Goal: Information Seeking & Learning: Learn about a topic

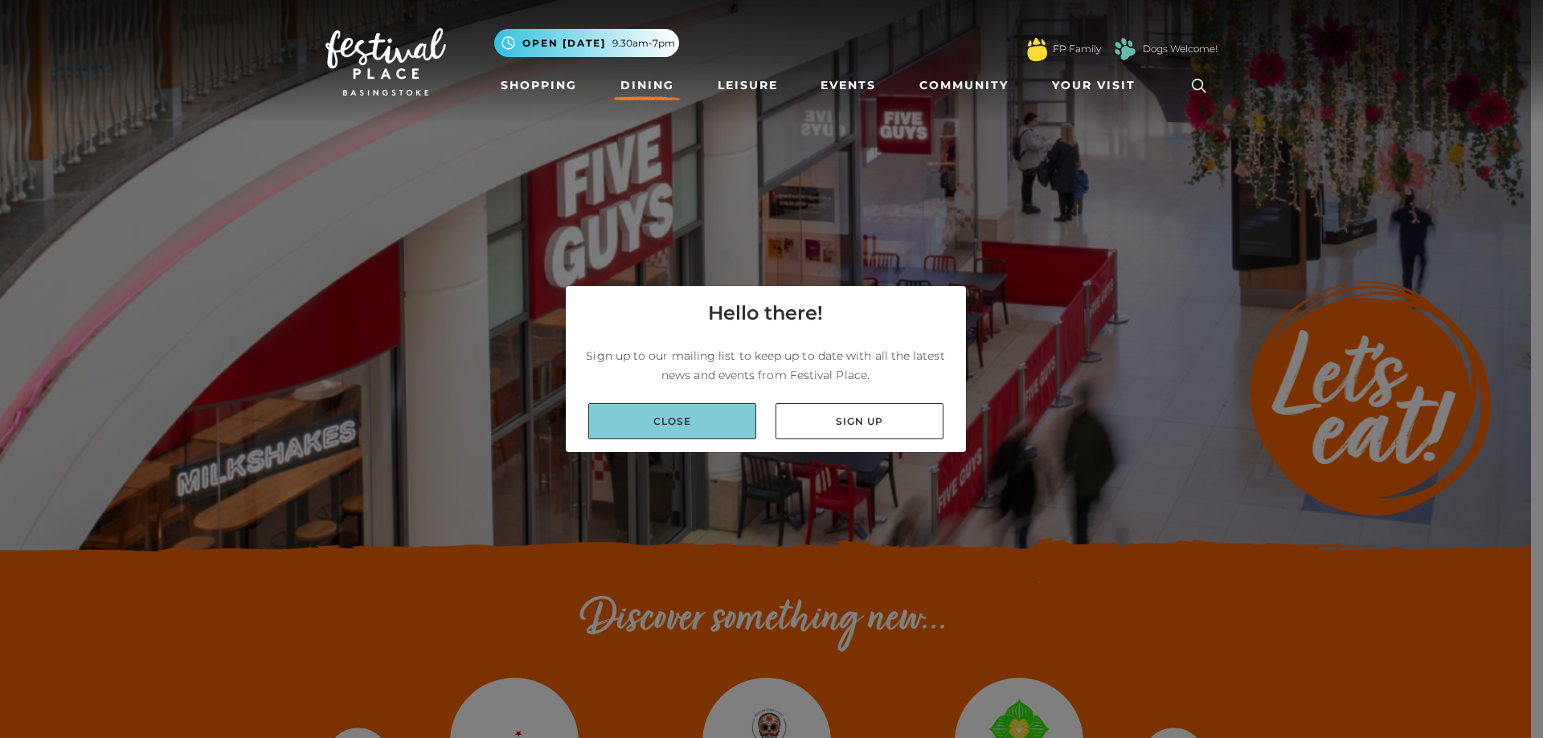
click at [691, 413] on link "Close" at bounding box center [672, 421] width 168 height 36
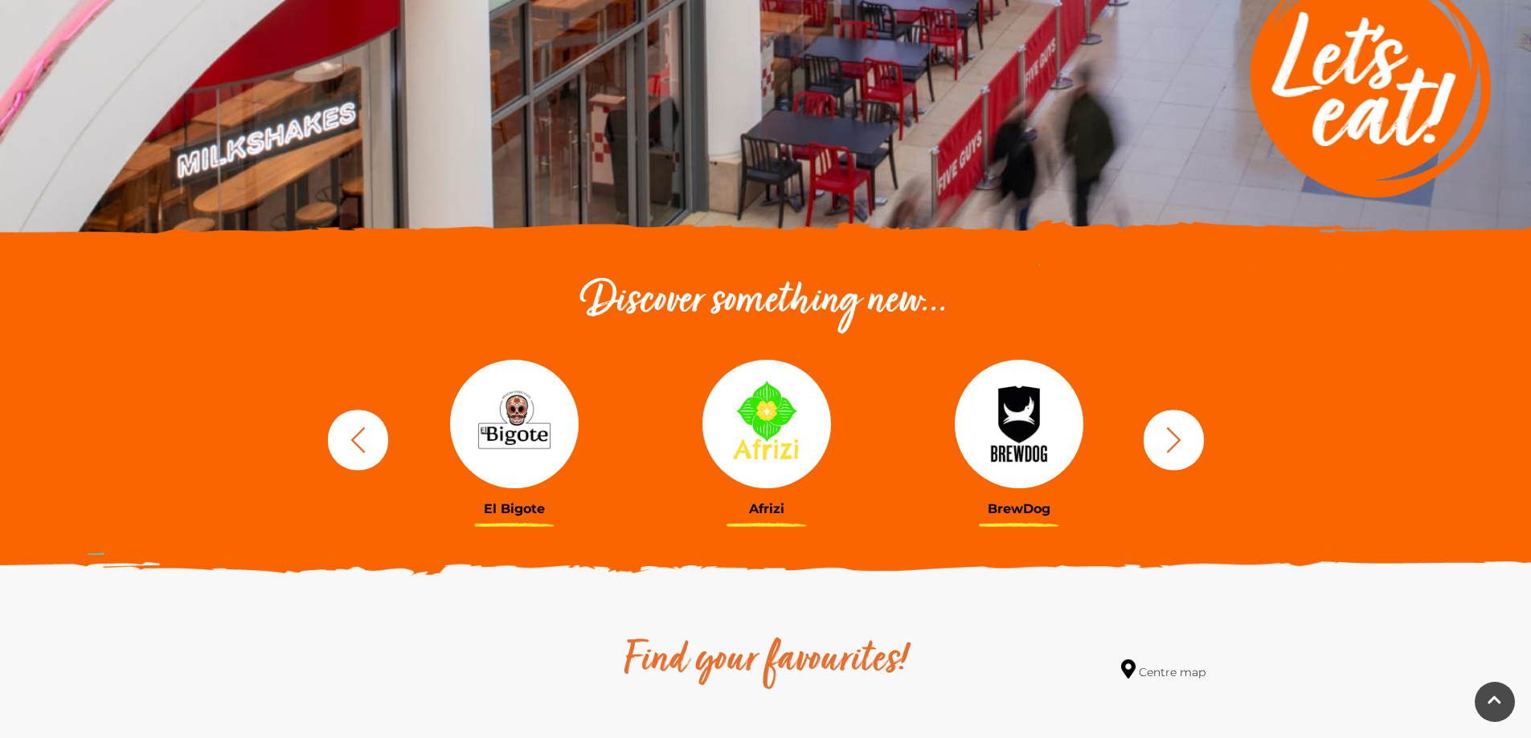
scroll to position [321, 0]
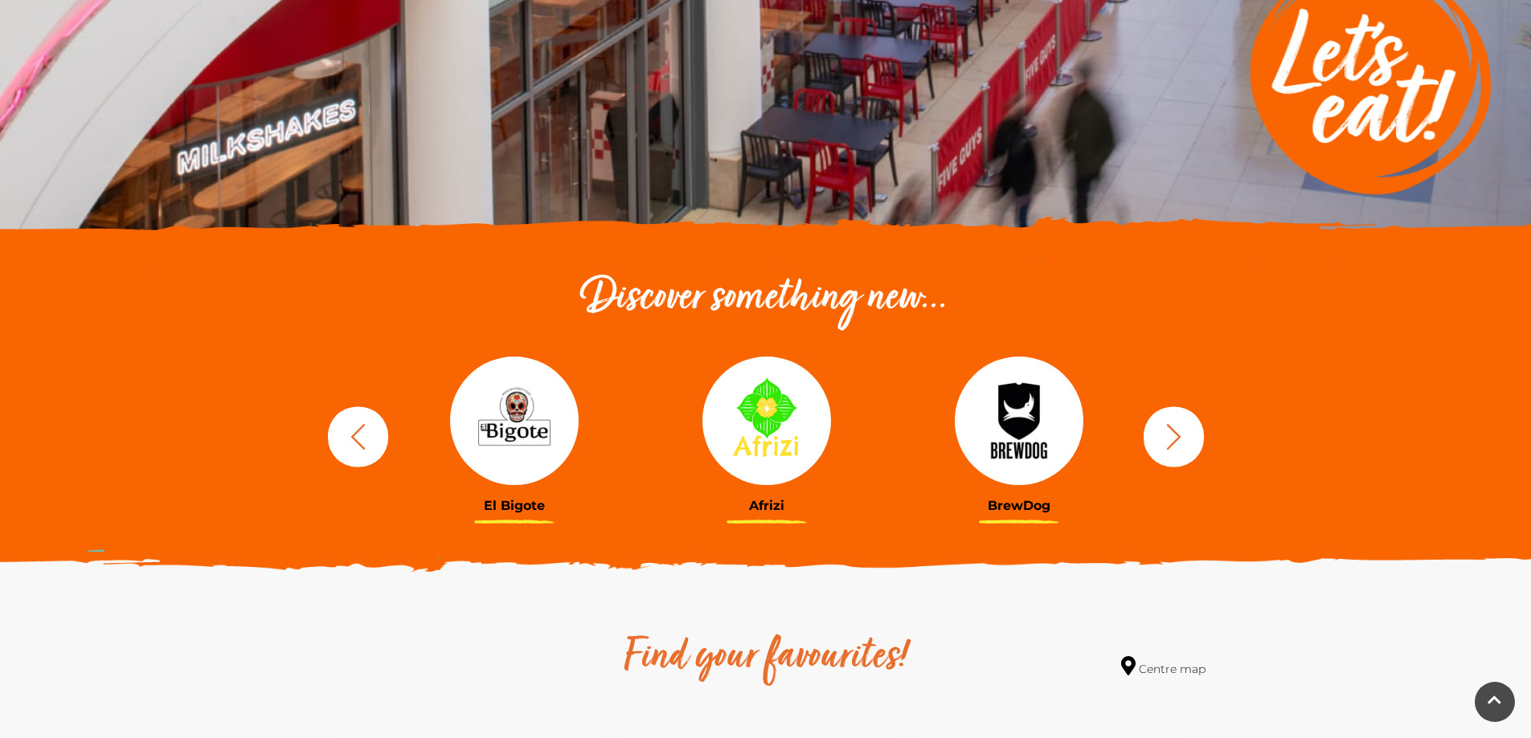
click at [1168, 433] on icon "button" at bounding box center [1174, 437] width 30 height 30
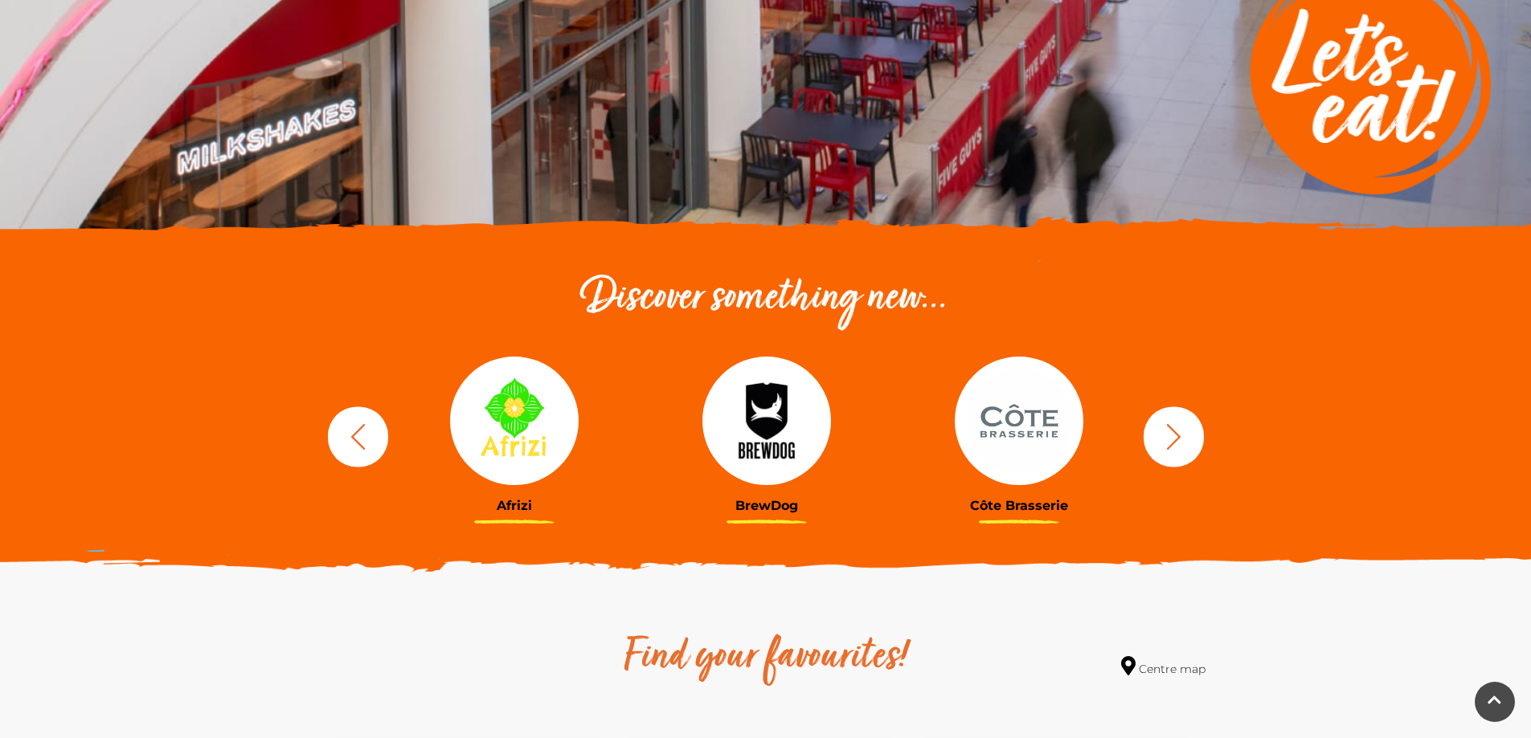
click at [1168, 433] on icon "button" at bounding box center [1174, 437] width 30 height 30
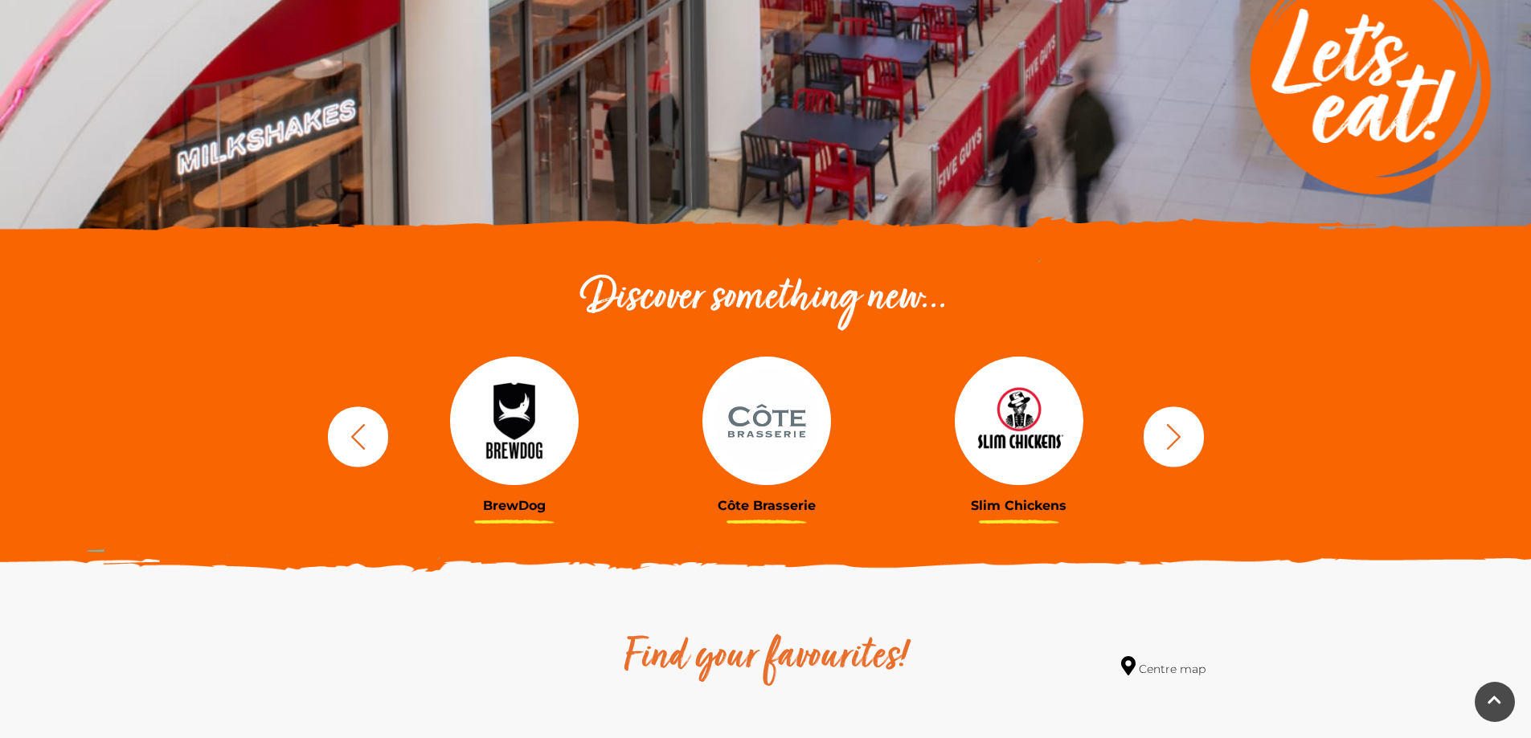
click at [1168, 433] on icon "button" at bounding box center [1174, 437] width 30 height 30
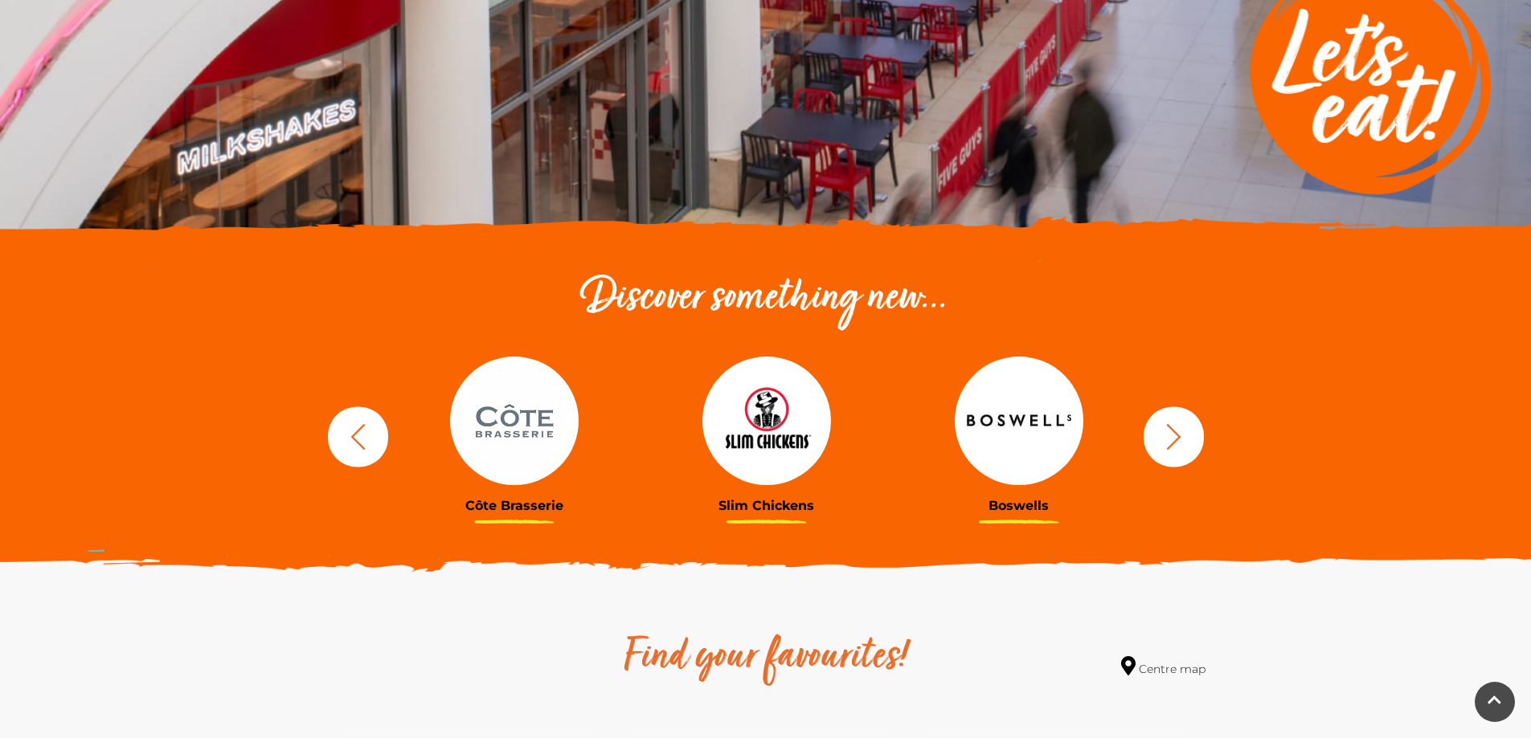
click at [1168, 433] on icon "button" at bounding box center [1174, 437] width 30 height 30
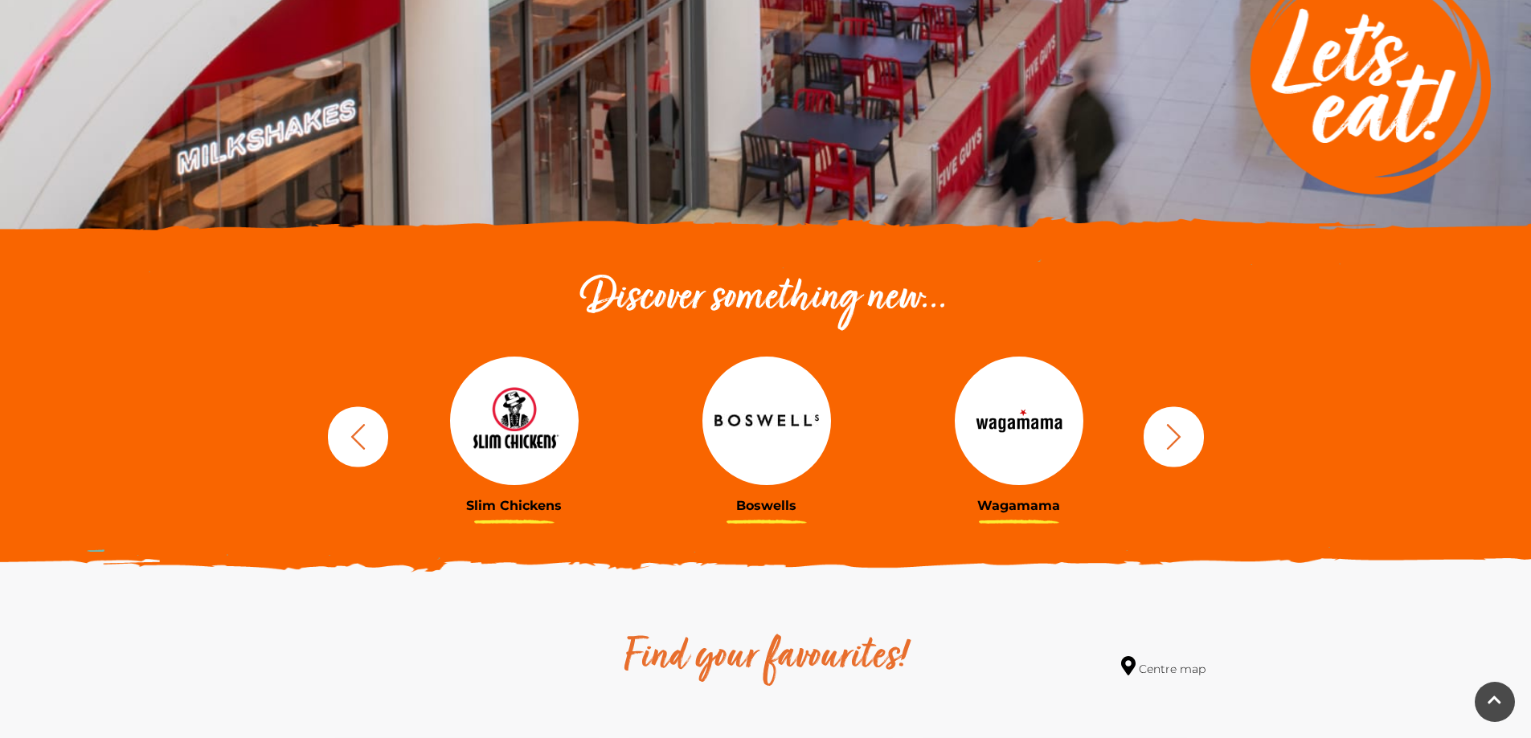
click at [1168, 433] on icon "button" at bounding box center [1174, 437] width 30 height 30
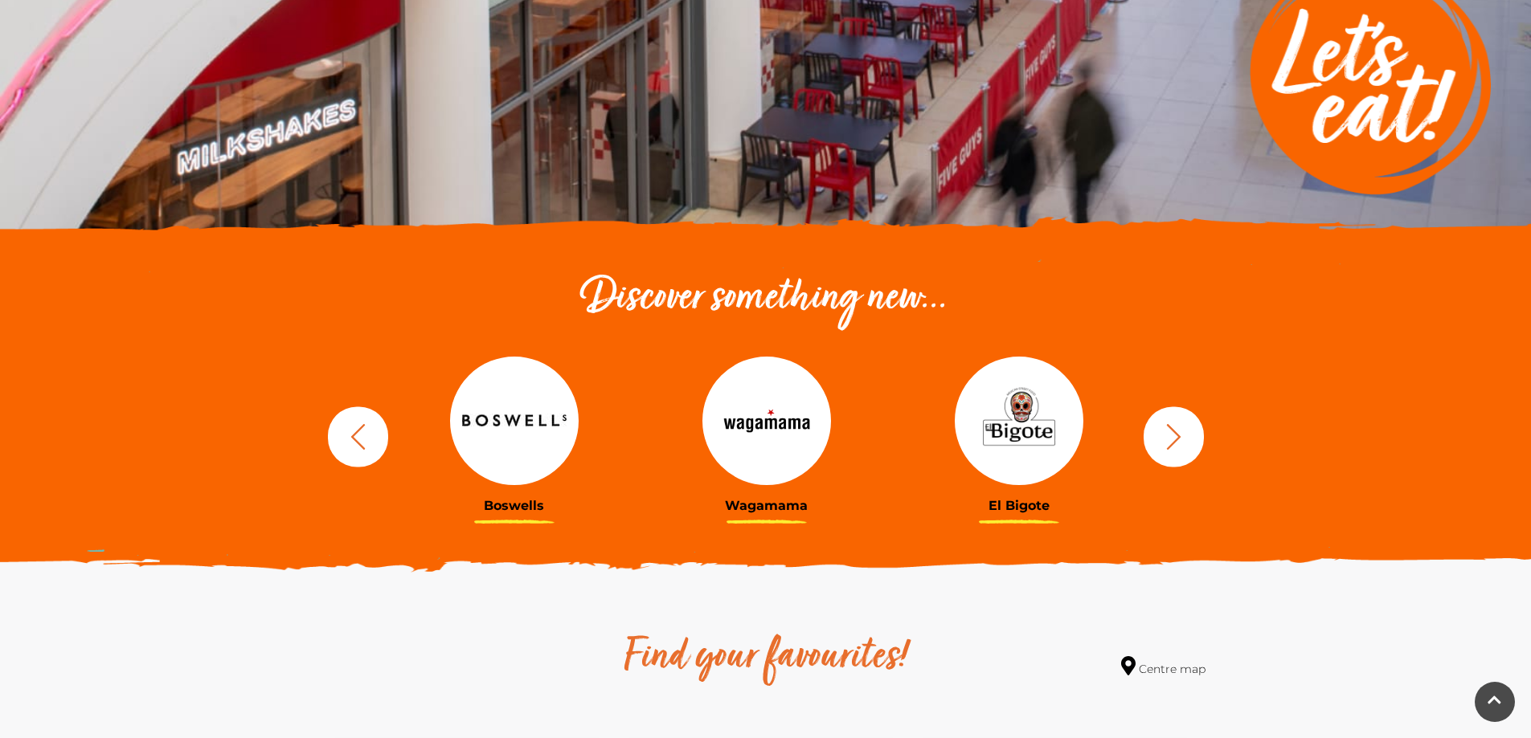
click at [1168, 433] on icon "button" at bounding box center [1174, 437] width 30 height 30
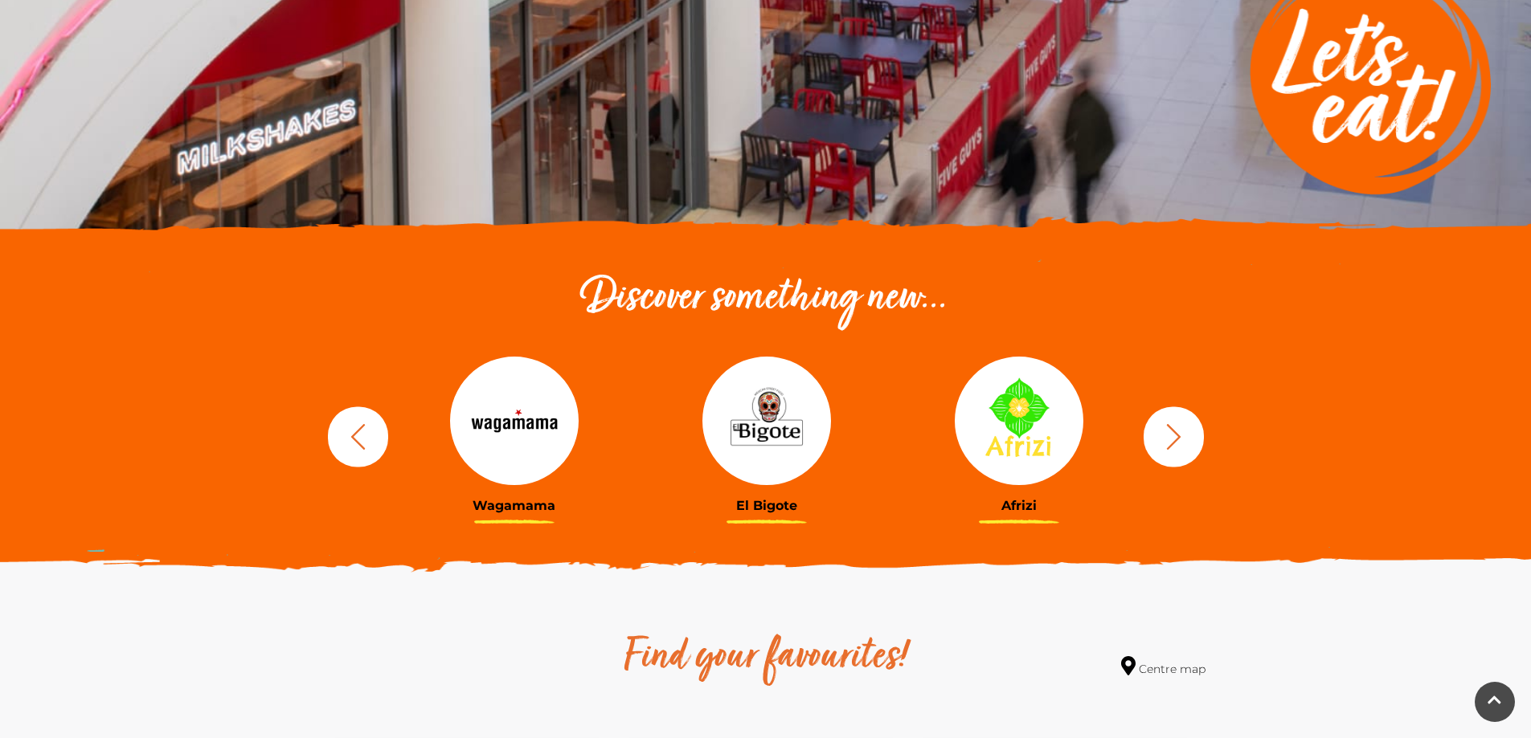
click at [1168, 433] on icon "button" at bounding box center [1174, 437] width 30 height 30
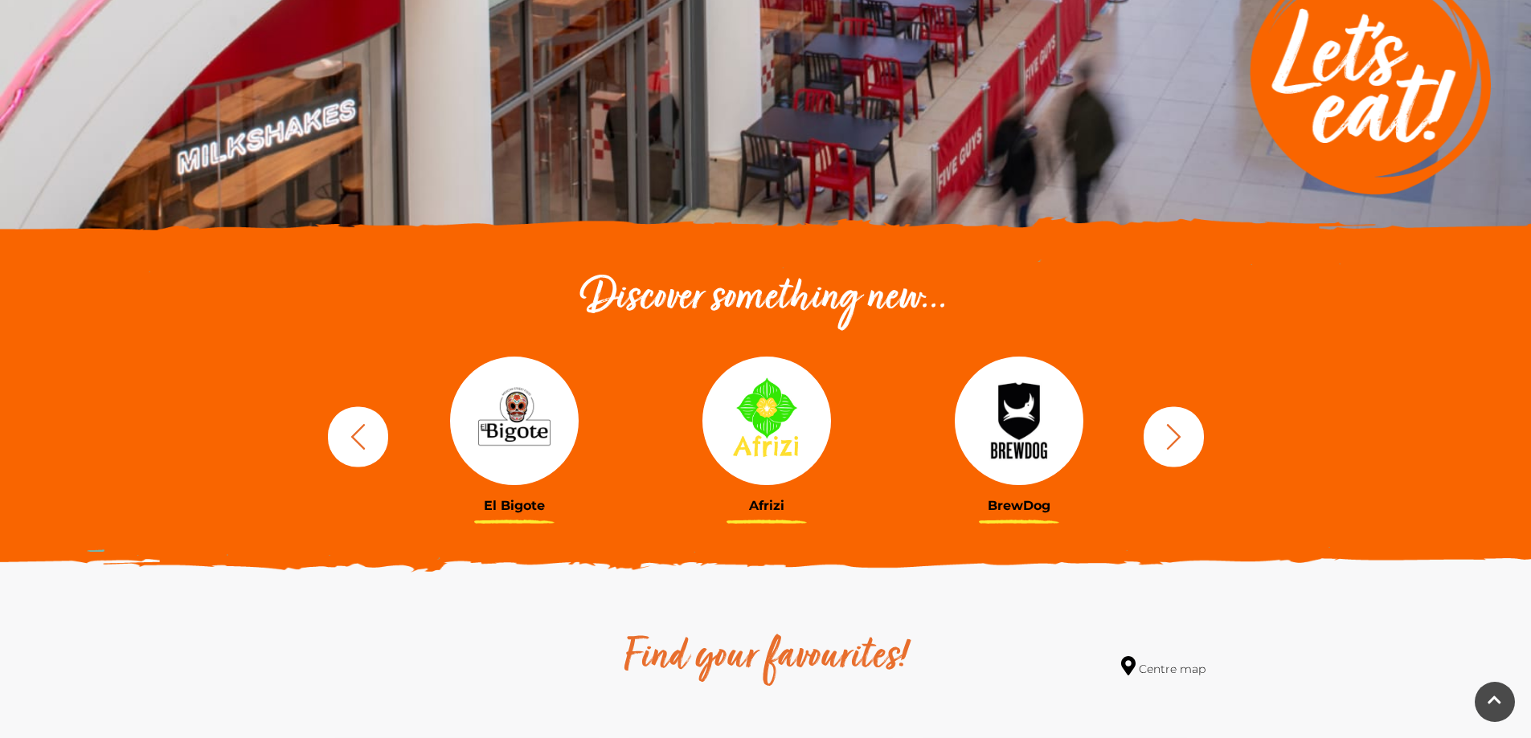
click at [1168, 433] on icon "button" at bounding box center [1174, 437] width 30 height 30
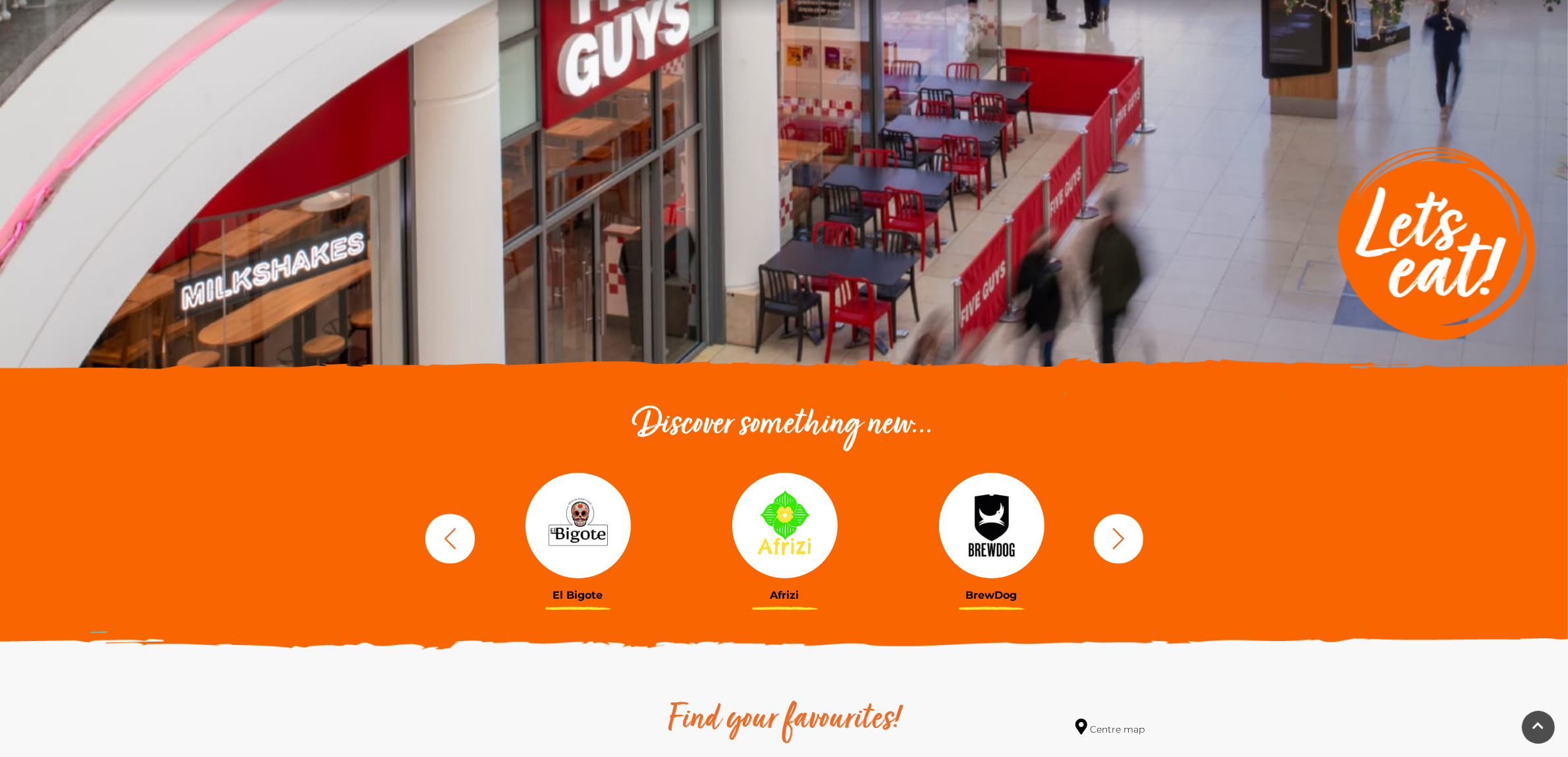
scroll to position [0, 0]
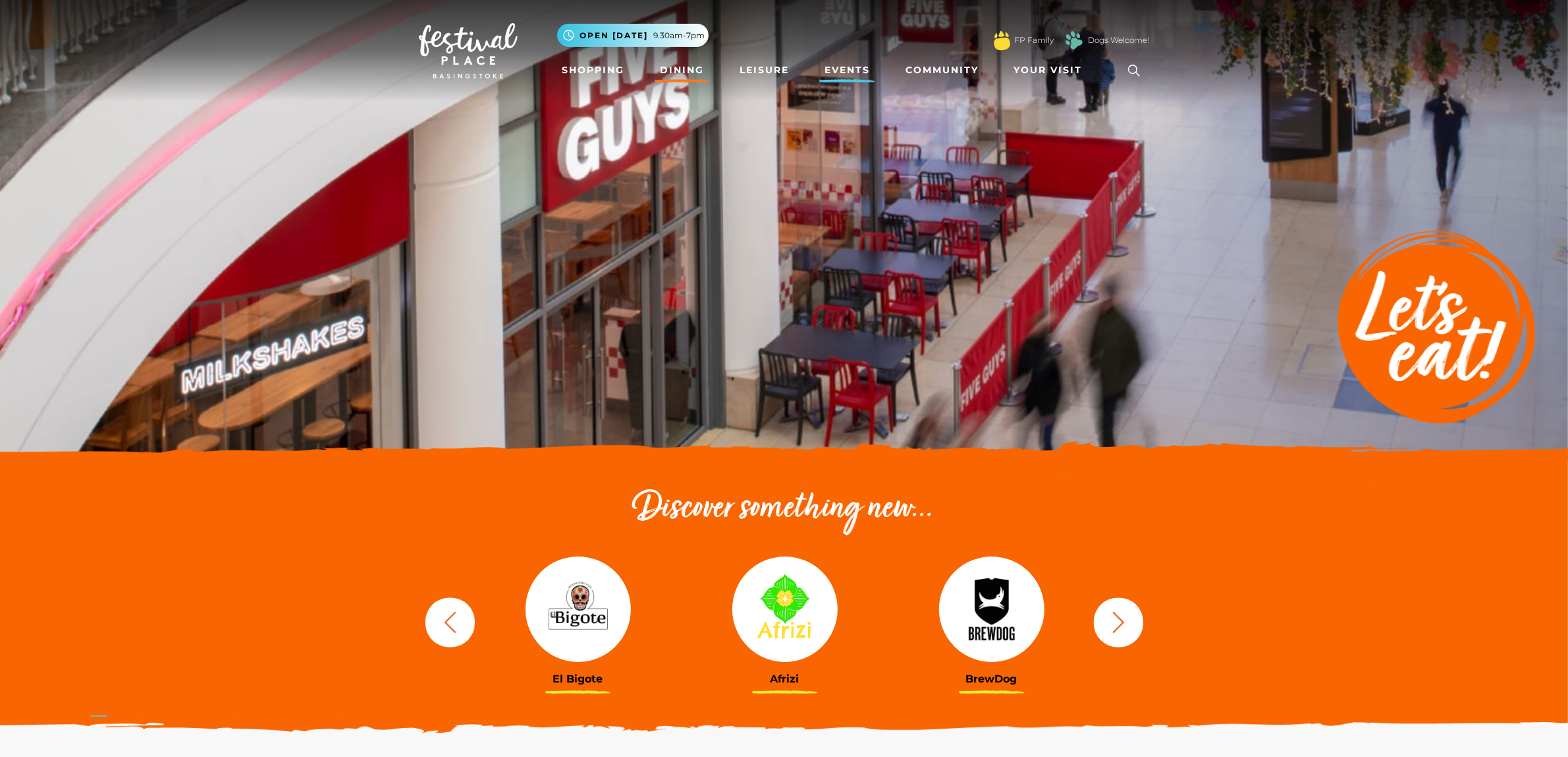
click at [823, 62] on link "Events" at bounding box center [848, 71] width 56 height 25
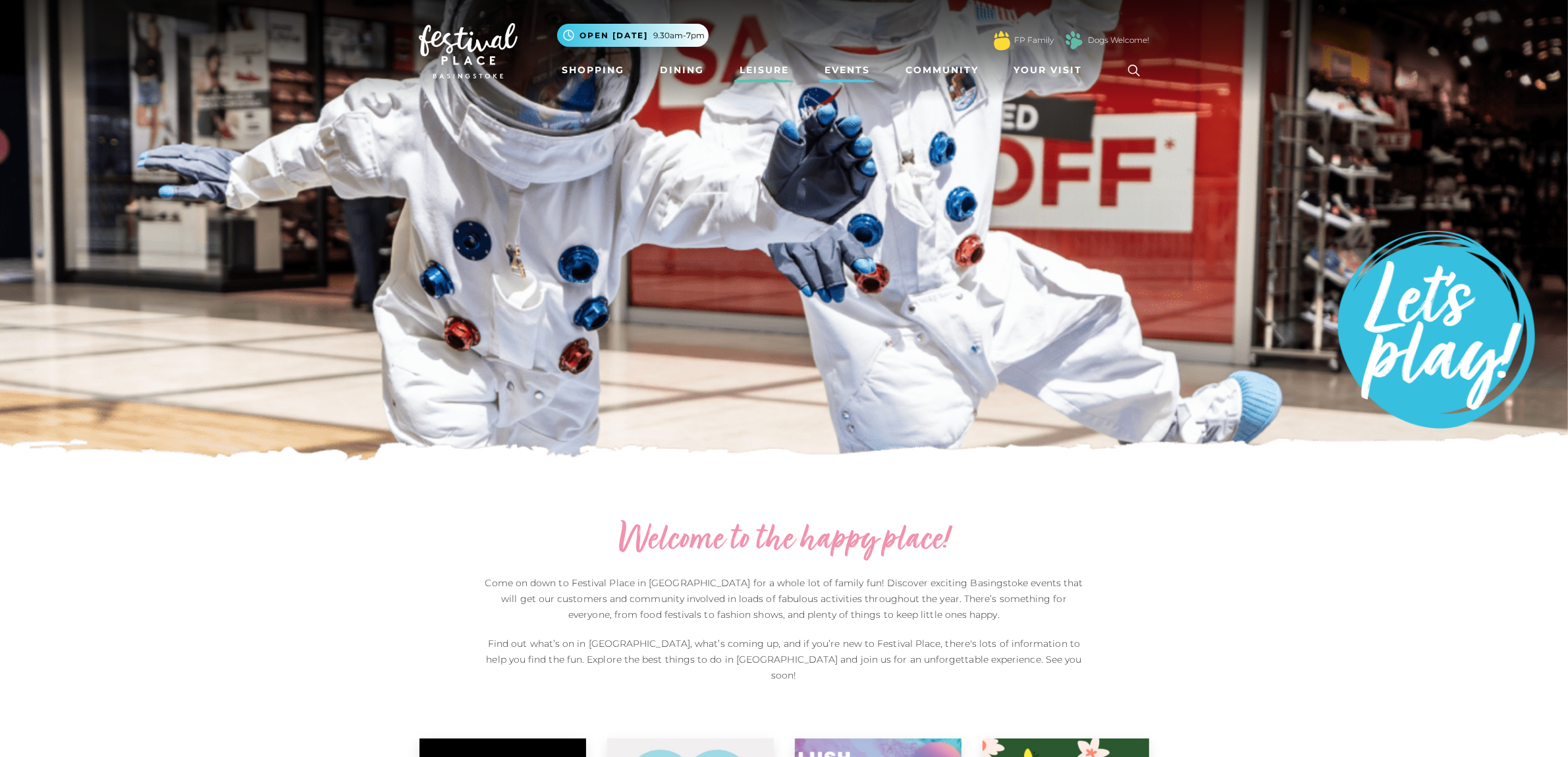
click at [768, 70] on link "Leisure" at bounding box center [764, 71] width 60 height 25
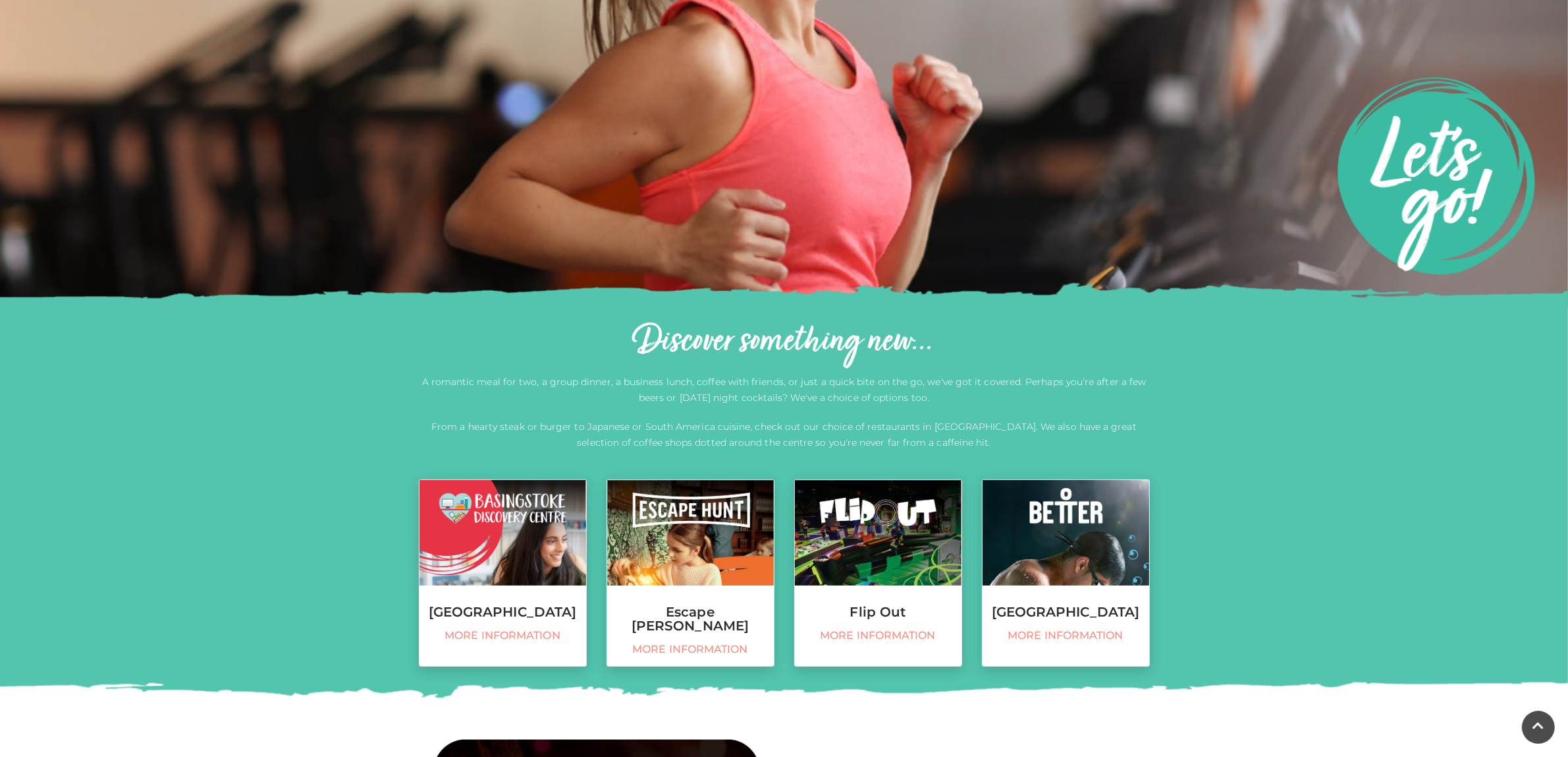
scroll to position [149, 0]
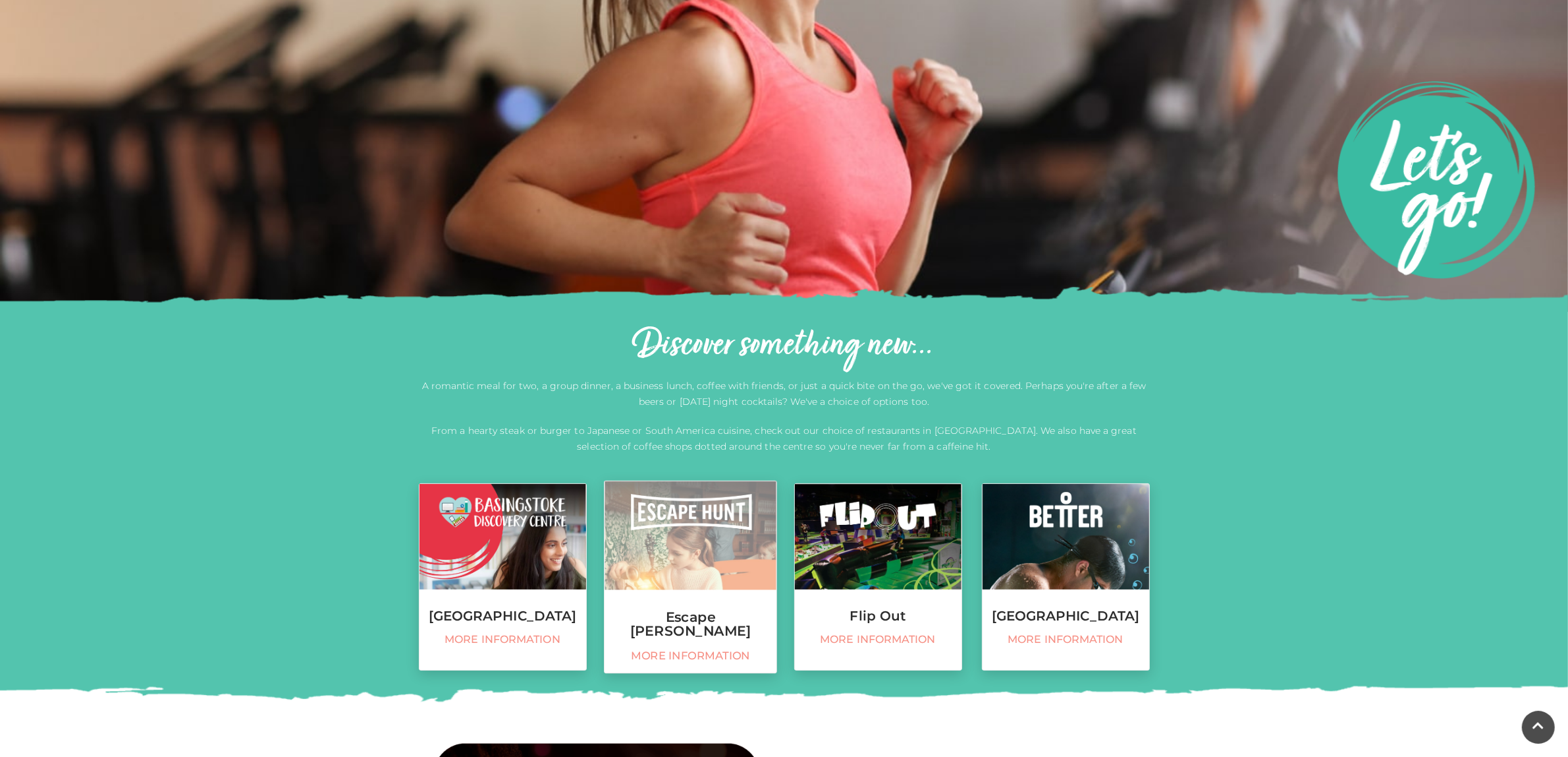
click at [652, 603] on link "Escape Hunt More information" at bounding box center [690, 577] width 173 height 193
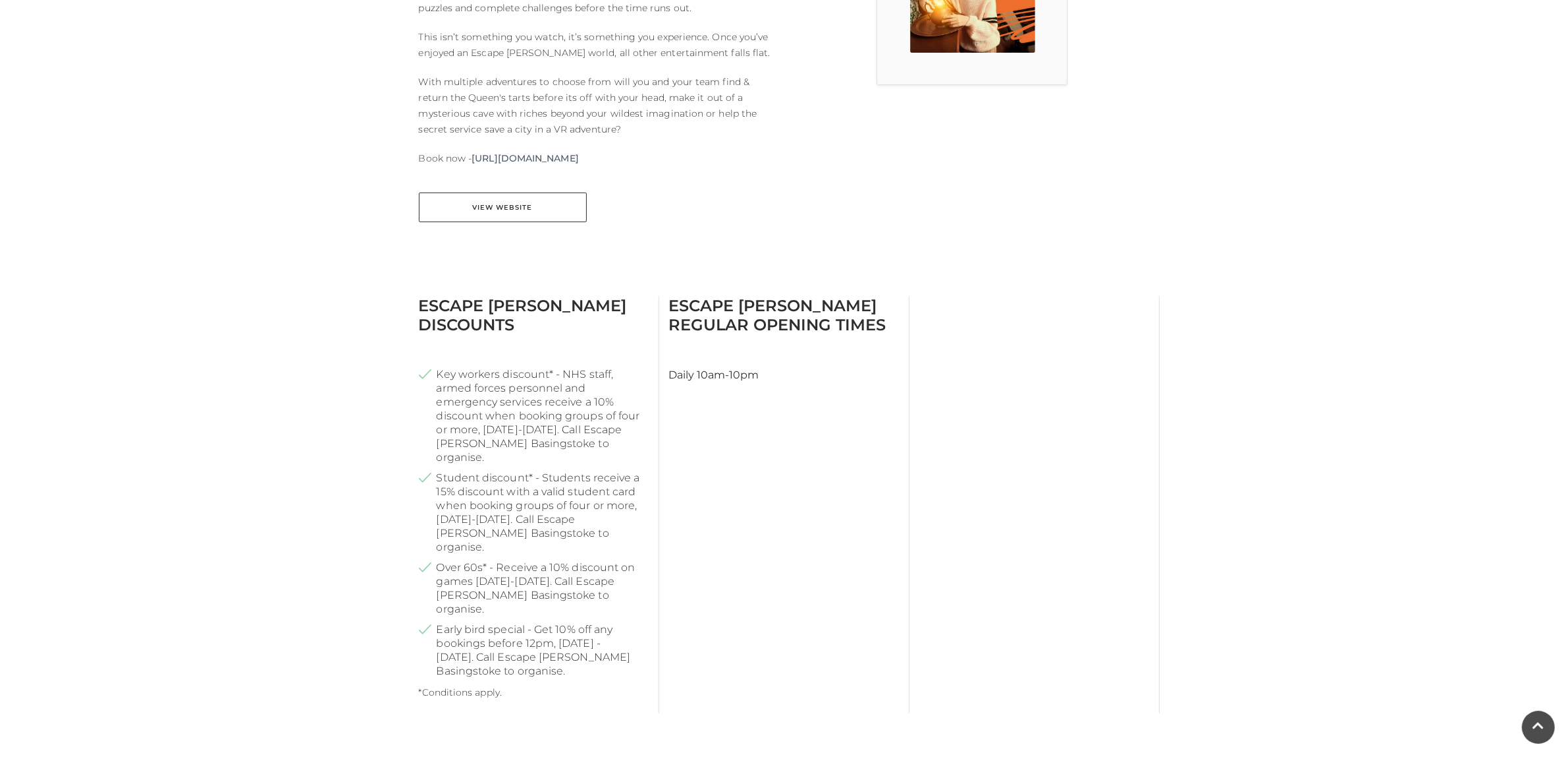
scroll to position [495, 0]
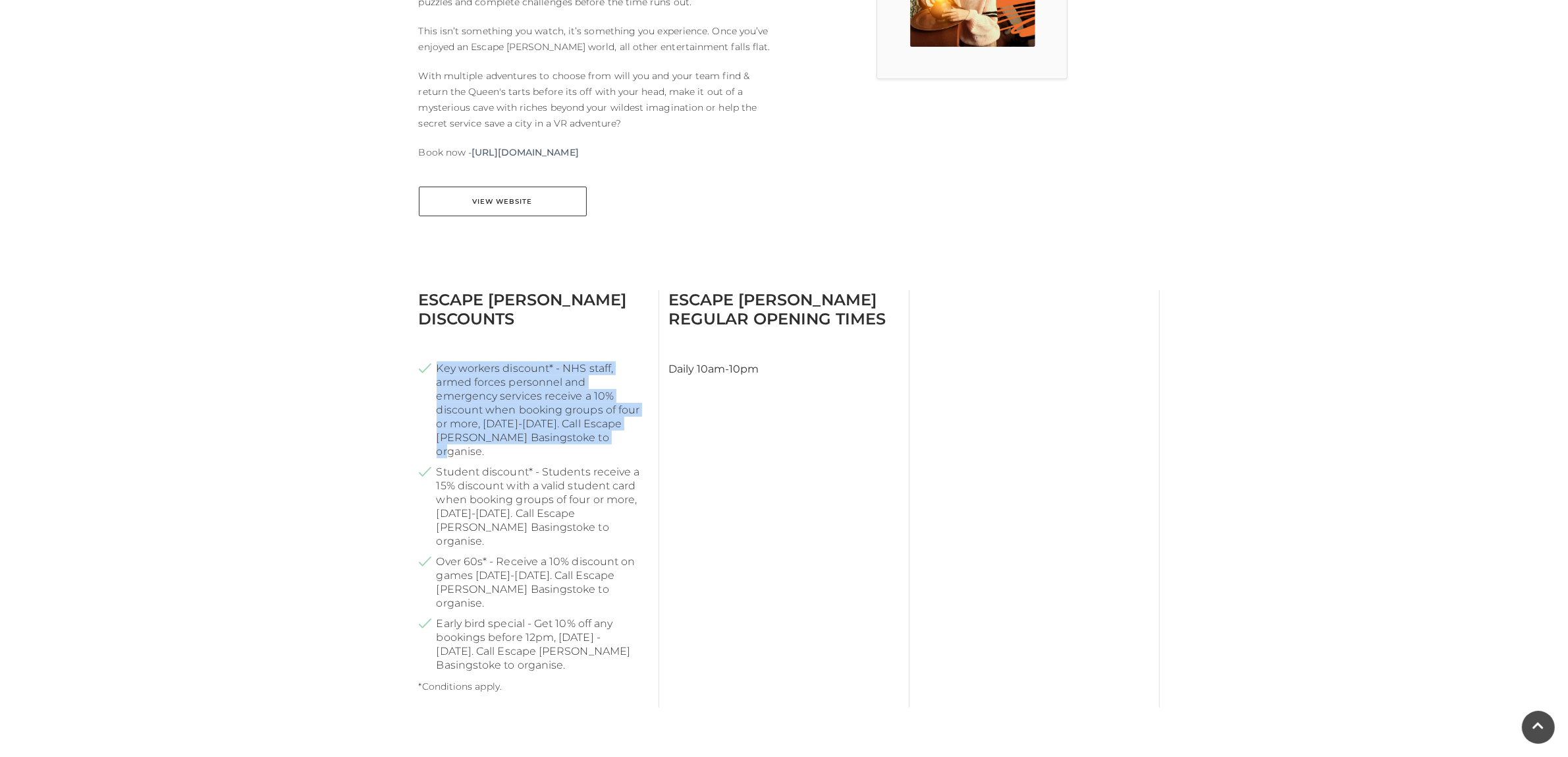
drag, startPoint x: 575, startPoint y: 417, endPoint x: 433, endPoint y: 354, distance: 155.3
click at [433, 361] on li "Key workers discount* - NHS staff, armed forces personnel and emergency service…" at bounding box center [534, 409] width 230 height 97
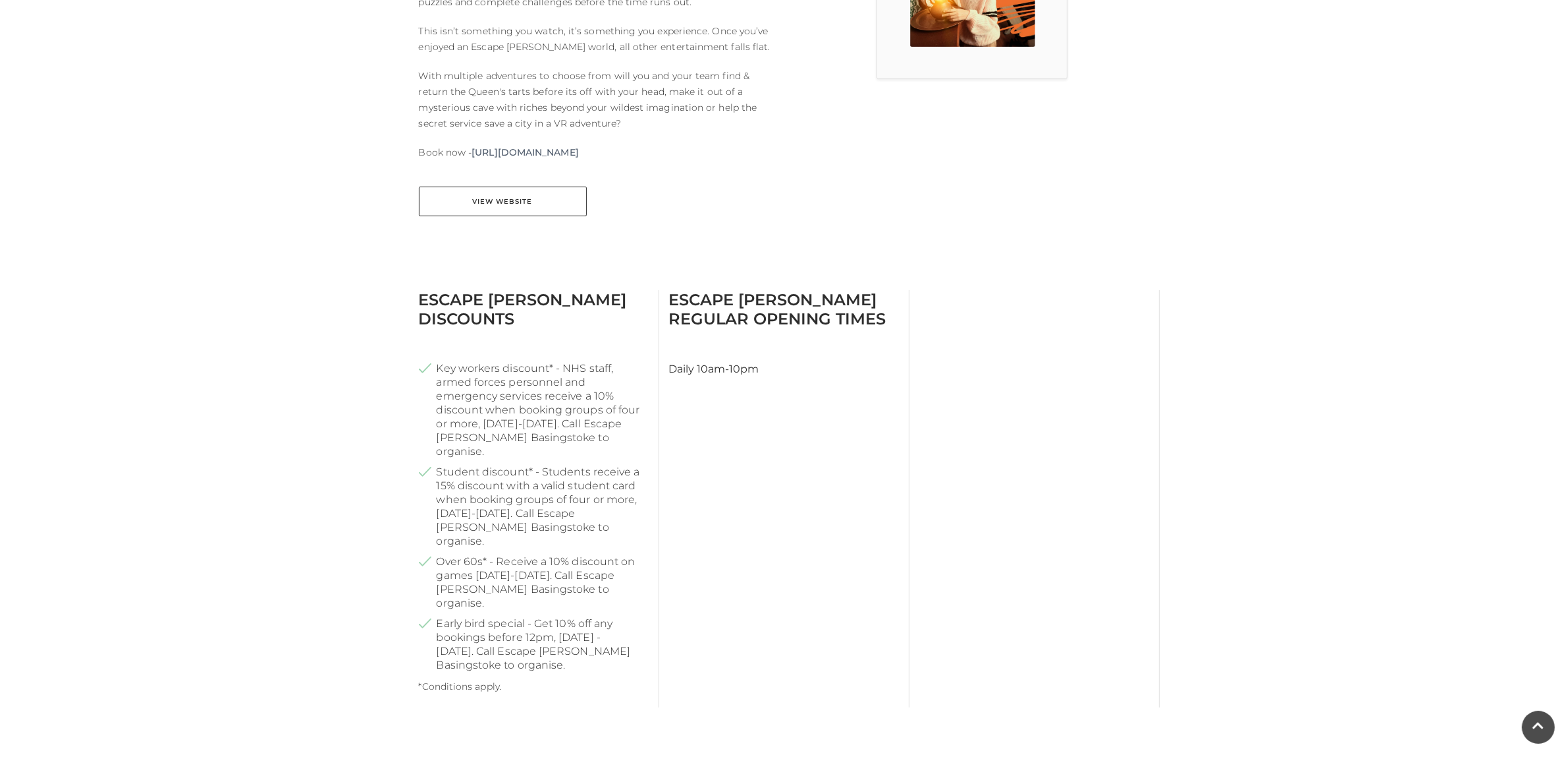
click at [524, 616] on li "Early bird special - Get 10% off any bookings before 12pm, [DATE] - [DATE]. Cal…" at bounding box center [534, 644] width 230 height 56
click at [506, 206] on link "View Website" at bounding box center [502, 201] width 168 height 30
